Goal: Information Seeking & Learning: Find specific fact

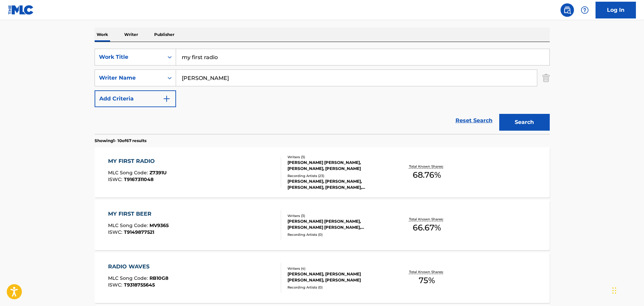
click at [254, 55] on input "my first radio" at bounding box center [362, 57] width 373 height 16
click at [253, 55] on input "my first radio" at bounding box center [362, 57] width 373 height 16
click at [251, 55] on input "my first radio" at bounding box center [362, 57] width 373 height 16
type input "sayin' you love me"
click at [499, 114] on button "Search" at bounding box center [524, 122] width 50 height 17
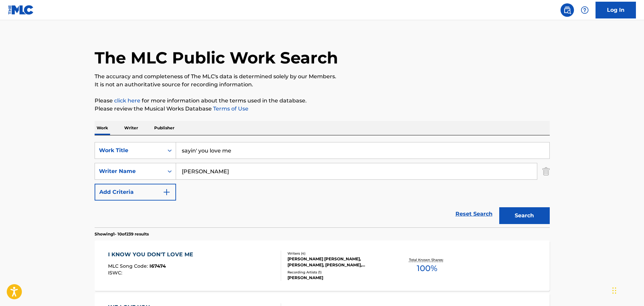
scroll to position [101, 0]
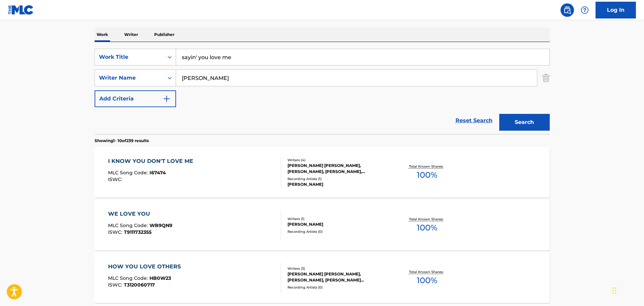
click at [233, 79] on input "[PERSON_NAME]" at bounding box center [356, 78] width 361 height 16
paste input "[PERSON_NAME]"
click at [499, 114] on button "Search" at bounding box center [524, 122] width 50 height 17
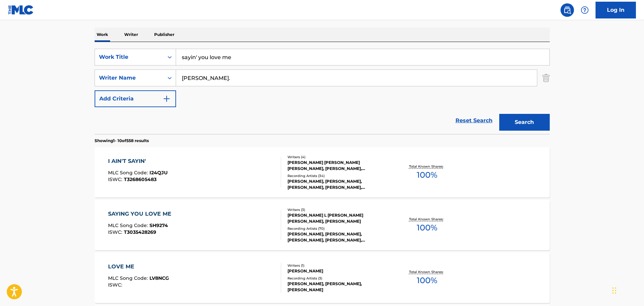
type input "[PERSON_NAME]."
click at [186, 213] on div "SAYING YOU LOVE ME MLC Song Code : SH9274 ISWC : T3035428269" at bounding box center [194, 225] width 173 height 30
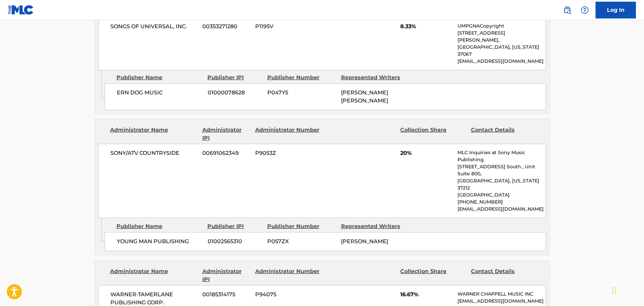
scroll to position [908, 0]
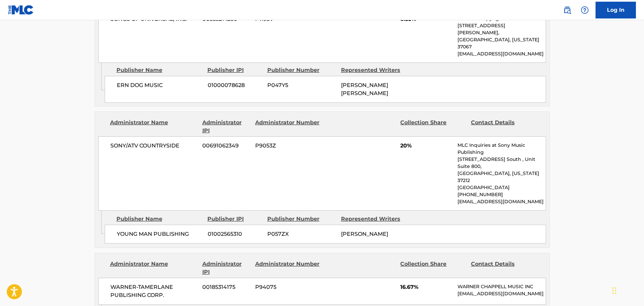
scroll to position [101, 0]
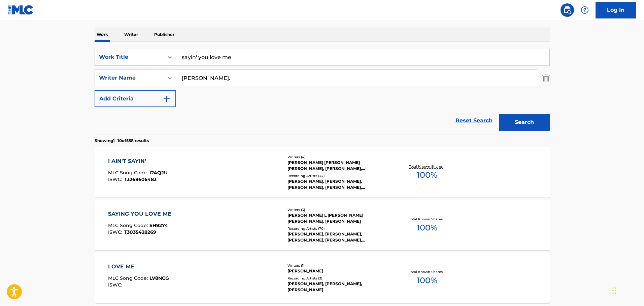
drag, startPoint x: 257, startPoint y: 53, endPoint x: 158, endPoint y: 55, distance: 98.6
click at [158, 55] on div "SearchWithCriteria1b10195a-6804-47fc-a6a8-498286006231 Work Title sayin' you lo…" at bounding box center [322, 57] width 455 height 17
type input "she had me at heads [GEOGRAPHIC_DATA]"
click at [252, 82] on input "[PERSON_NAME]." at bounding box center [356, 78] width 361 height 16
click at [499, 114] on button "Search" at bounding box center [524, 122] width 50 height 17
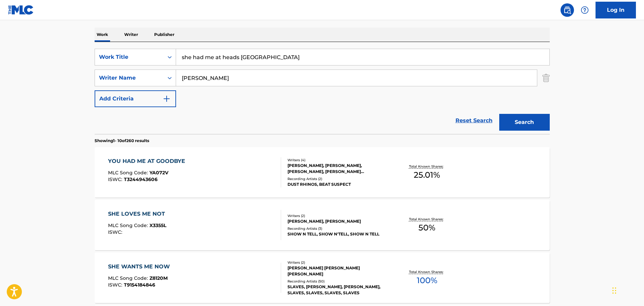
click at [261, 81] on input "[PERSON_NAME]" at bounding box center [356, 78] width 361 height 16
paste input "[PERSON_NAME]"
click at [499, 114] on button "Search" at bounding box center [524, 122] width 50 height 17
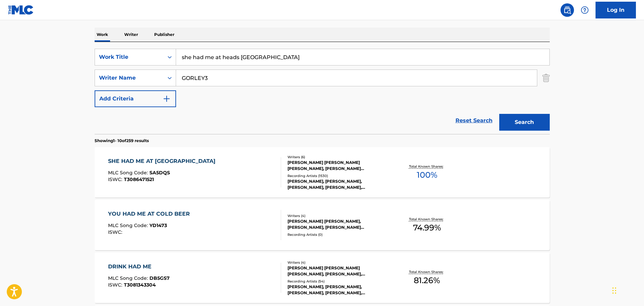
type input "GORLEY3"
click at [203, 178] on div "ISWC : T3086471521" at bounding box center [163, 179] width 111 height 5
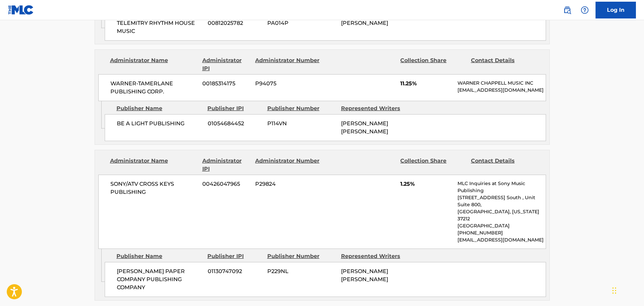
scroll to position [1245, 0]
